Goal: Transaction & Acquisition: Obtain resource

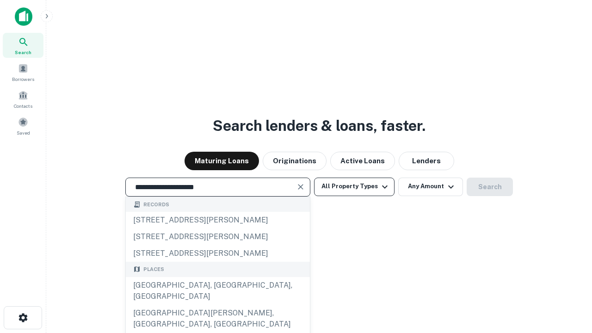
click at [217, 305] on div "[GEOGRAPHIC_DATA], [GEOGRAPHIC_DATA], [GEOGRAPHIC_DATA]" at bounding box center [218, 291] width 184 height 28
type input "**********"
click at [354, 186] on button "All Property Types" at bounding box center [354, 187] width 80 height 19
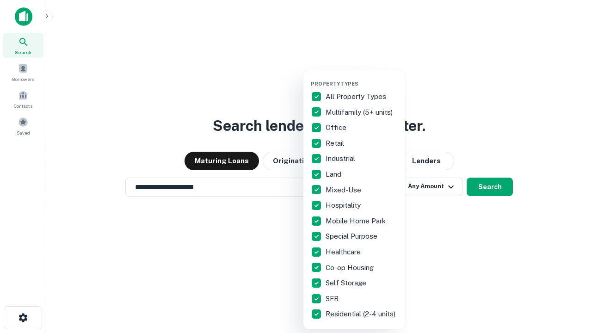
click at [362, 78] on button "button" at bounding box center [362, 78] width 102 height 0
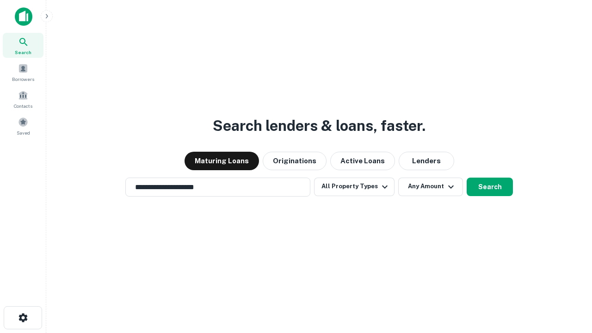
scroll to position [14, 0]
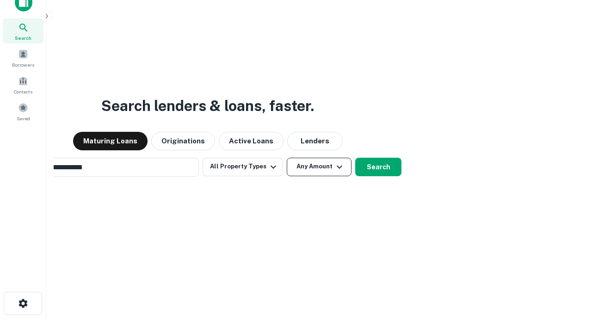
click at [287, 158] on button "Any Amount" at bounding box center [319, 167] width 65 height 19
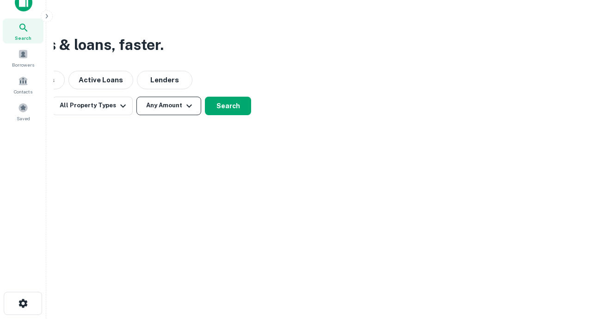
scroll to position [15, 0]
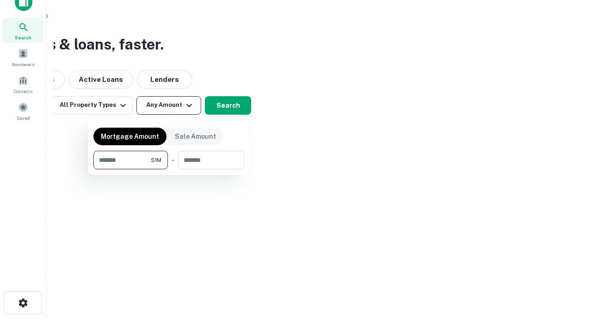
type input "*******"
click at [169, 169] on button "button" at bounding box center [168, 169] width 151 height 0
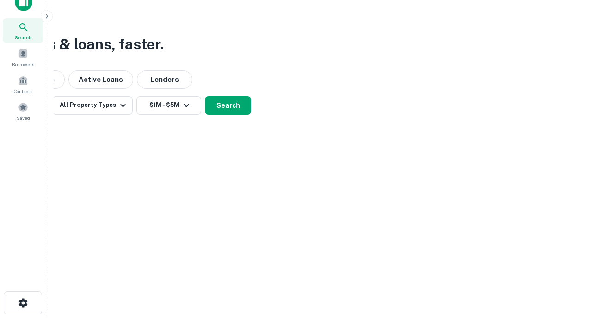
scroll to position [6, 171]
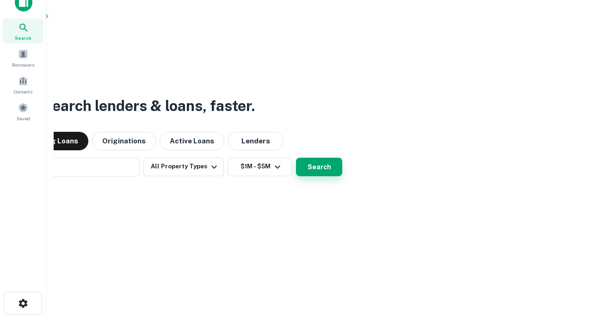
click at [296, 158] on button "Search" at bounding box center [319, 167] width 46 height 19
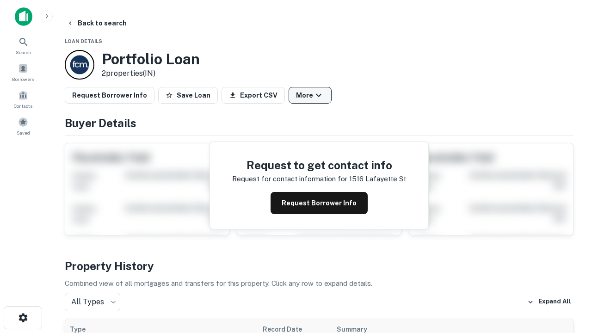
click at [310, 95] on button "More" at bounding box center [310, 95] width 43 height 17
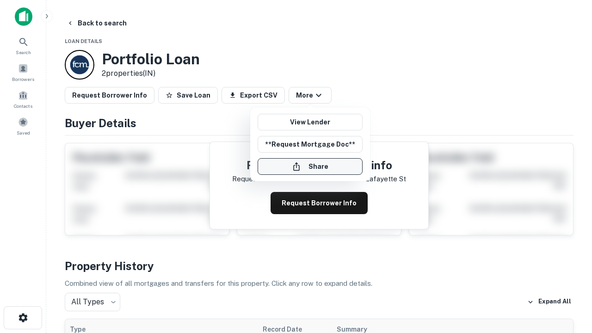
click at [310, 167] on button "Share" at bounding box center [310, 166] width 105 height 17
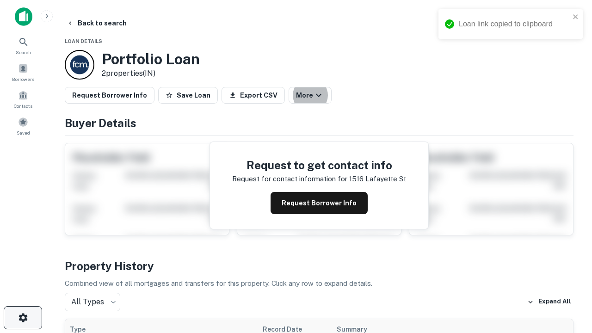
click at [23, 318] on icon "button" at bounding box center [23, 317] width 11 height 11
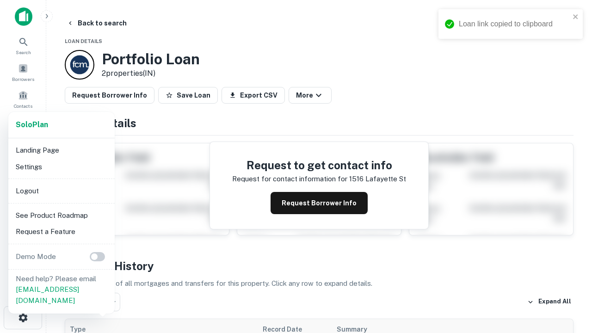
click at [61, 191] on li "Logout" at bounding box center [61, 191] width 99 height 17
